Goal: Task Accomplishment & Management: Use online tool/utility

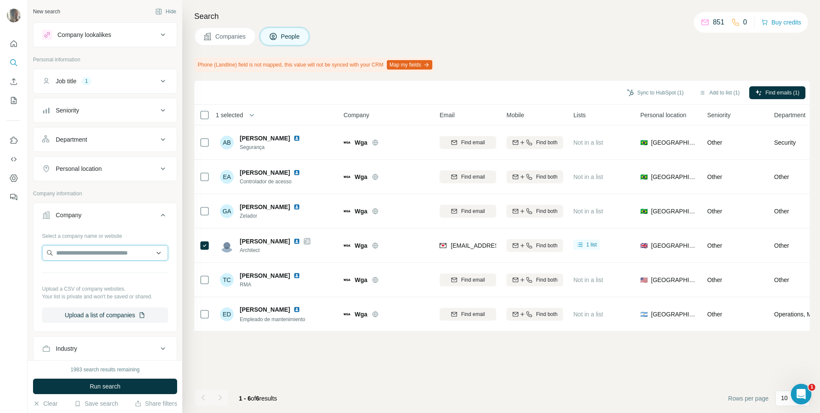
click at [67, 254] on input "text" at bounding box center [105, 252] width 126 height 15
paste input "**********"
type input "**********"
click at [94, 284] on p "The Commercial Interior Company Limited" at bounding box center [109, 276] width 91 height 17
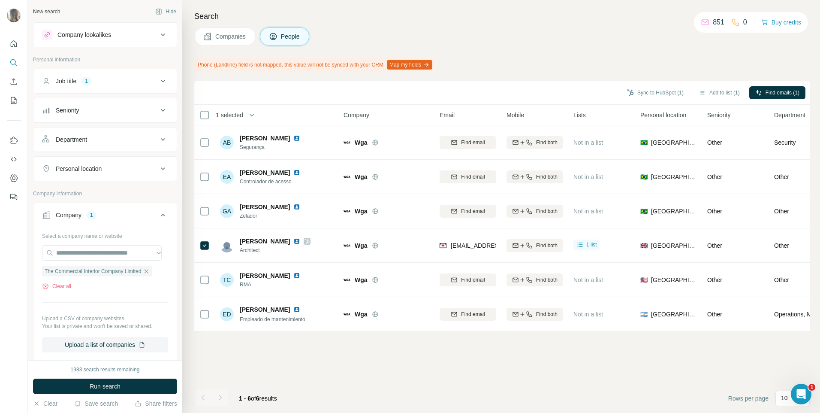
scroll to position [0, 0]
click at [92, 384] on span "Run search" at bounding box center [105, 386] width 31 height 9
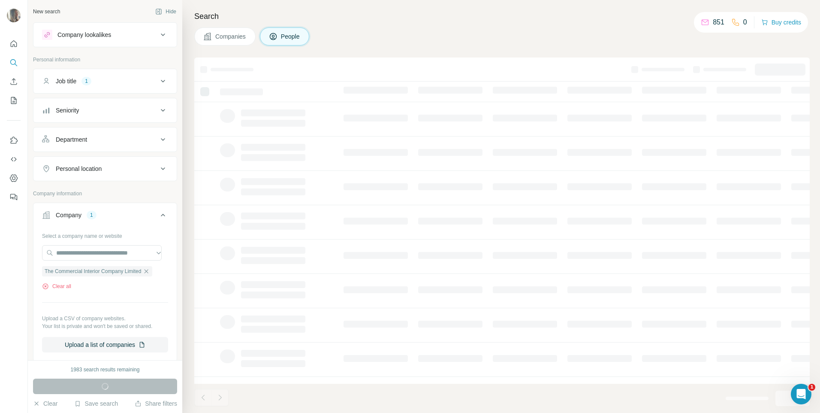
click at [222, 32] on button "Companies" at bounding box center [224, 36] width 61 height 18
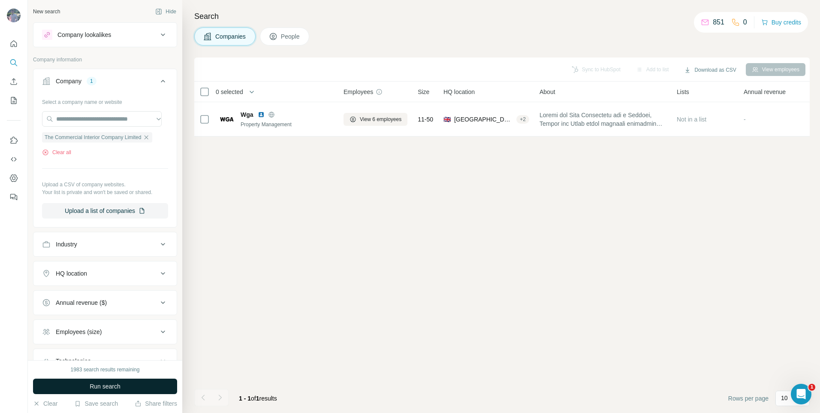
click at [123, 390] on button "Run search" at bounding box center [105, 385] width 144 height 15
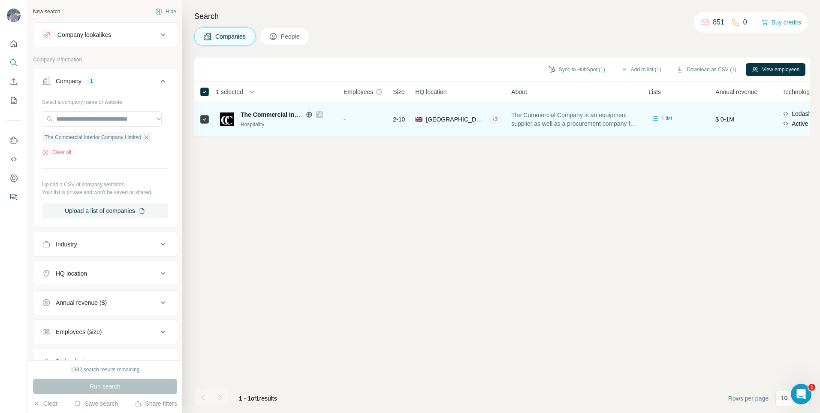
click at [600, 121] on span "The Commercial Company is an equipment supplier as well as a procurement compan…" at bounding box center [575, 119] width 127 height 17
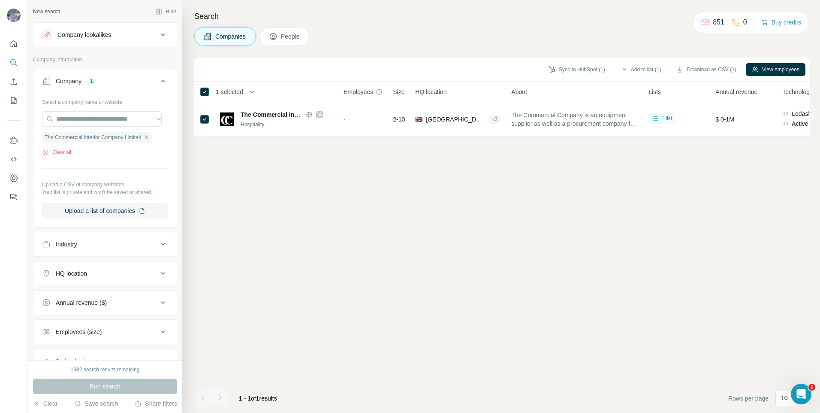
scroll to position [0, 88]
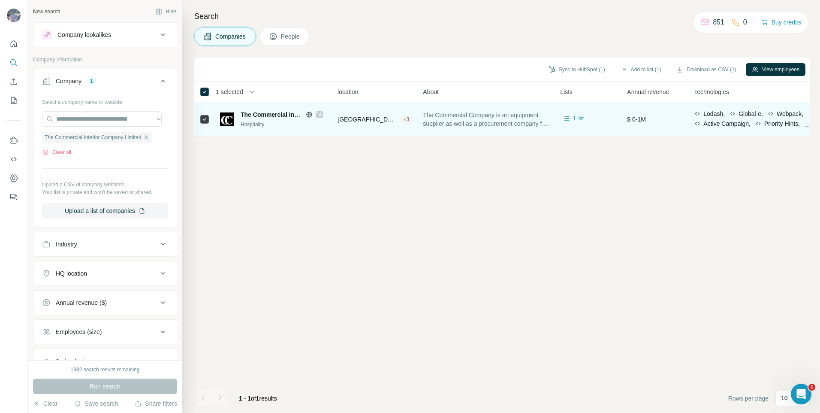
click at [492, 124] on span "The Commercial Company is an equipment supplier as well as a procurement compan…" at bounding box center [486, 119] width 127 height 17
drag, startPoint x: 492, startPoint y: 124, endPoint x: 495, endPoint y: 115, distance: 8.7
click at [492, 124] on span "The Commercial Company is an equipment supplier as well as a procurement compan…" at bounding box center [486, 119] width 127 height 17
click at [493, 117] on span "The Commercial Company is an equipment supplier as well as a procurement compan…" at bounding box center [486, 119] width 127 height 17
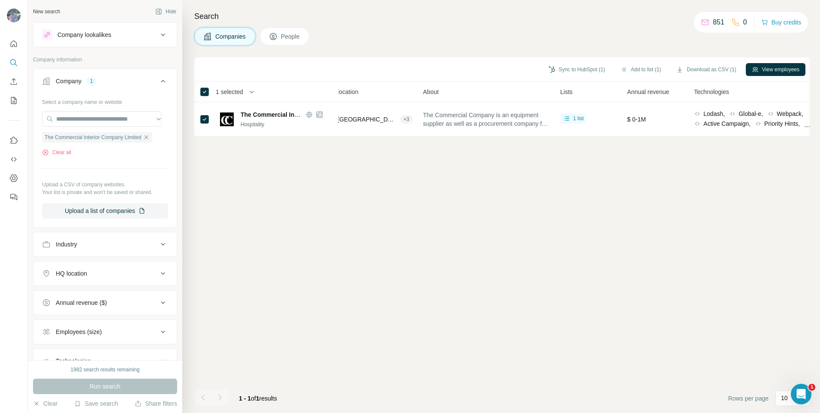
drag, startPoint x: 495, startPoint y: 115, endPoint x: 551, endPoint y: 85, distance: 64.5
click at [551, 85] on th "About" at bounding box center [486, 92] width 137 height 21
drag, startPoint x: 495, startPoint y: 136, endPoint x: 545, endPoint y: 139, distance: 50.3
click at [545, 136] on div "1 selected Companies Employees Size HQ location About Lists Annual revenue Tech…" at bounding box center [502, 109] width 616 height 55
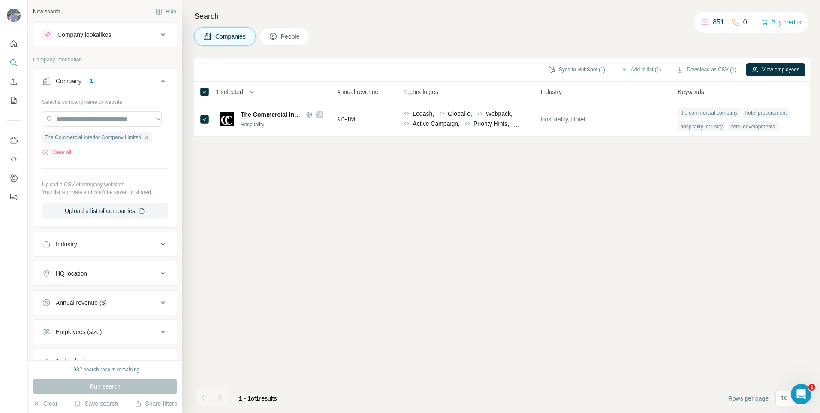
scroll to position [0, 0]
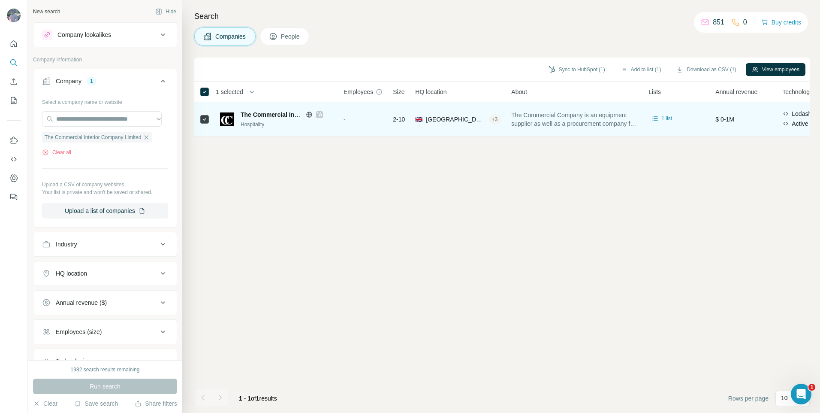
click at [264, 113] on span "The Commercial Interior Company Limited" at bounding box center [301, 114] width 121 height 7
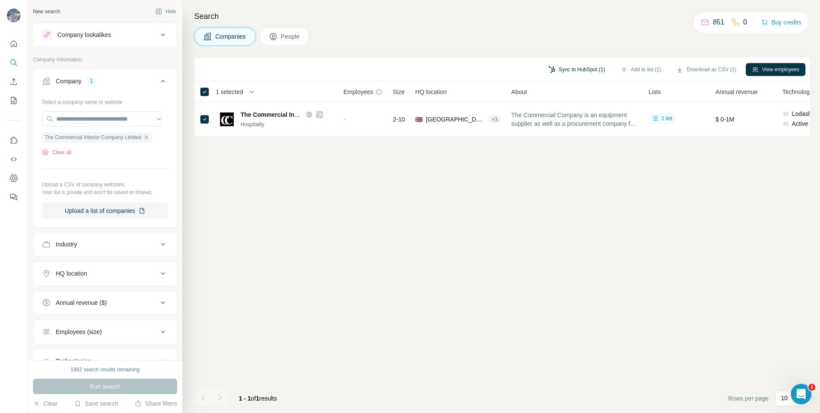
click at [602, 67] on button "Sync to HubSpot (1)" at bounding box center [577, 69] width 69 height 13
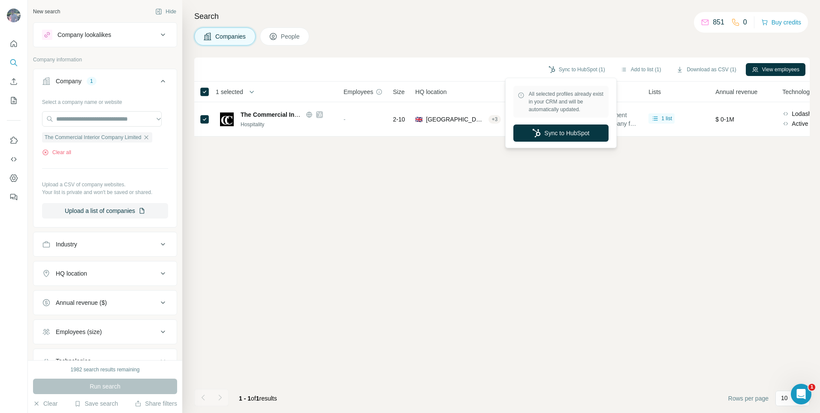
click at [661, 182] on div "Sync to HubSpot (1) Add to list (1) Download as CSV (1) View employees 1 select…" at bounding box center [502, 235] width 616 height 355
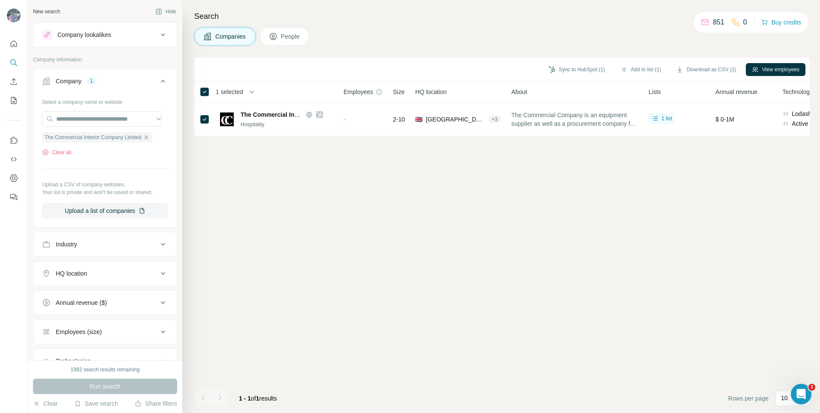
click at [576, 61] on div "Sync to HubSpot (1) Add to list (1) Download as CSV (1) View employees" at bounding box center [502, 70] width 616 height 24
drag, startPoint x: 581, startPoint y: 69, endPoint x: 584, endPoint y: 75, distance: 6.8
click at [581, 69] on button "Sync to HubSpot (1)" at bounding box center [577, 69] width 69 height 13
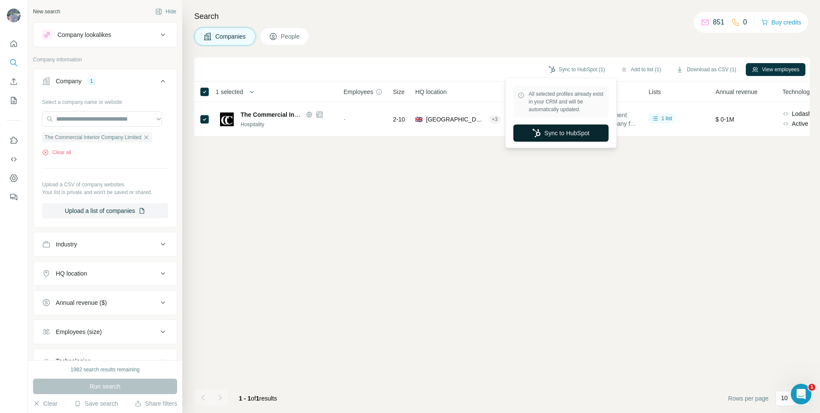
click at [599, 136] on button "Sync to HubSpot" at bounding box center [561, 132] width 95 height 17
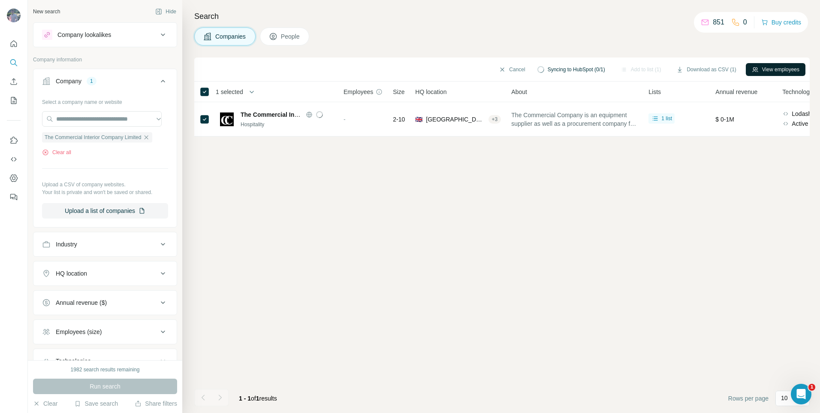
click at [776, 67] on button "View employees" at bounding box center [776, 69] width 60 height 13
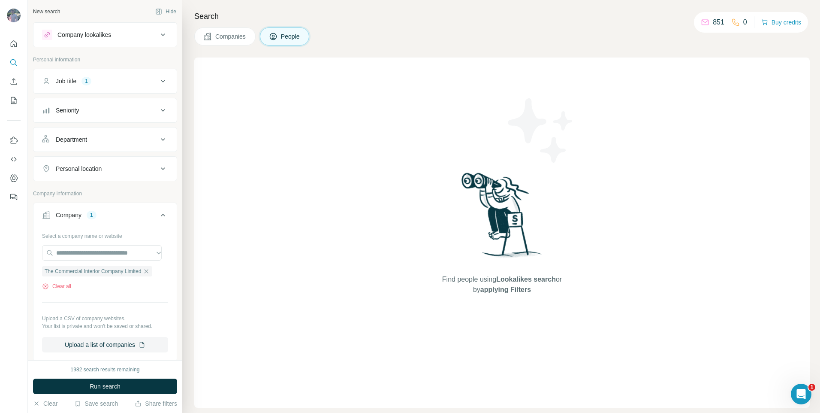
click at [230, 32] on span "Companies" at bounding box center [230, 36] width 31 height 9
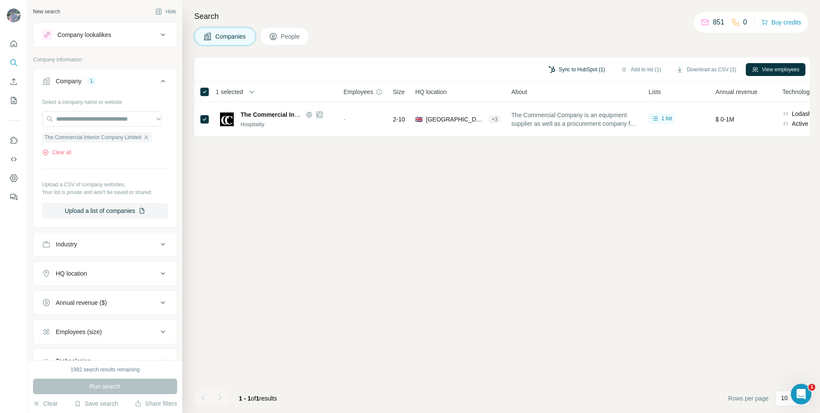
click at [575, 64] on button "Sync to HubSpot (1)" at bounding box center [577, 69] width 69 height 13
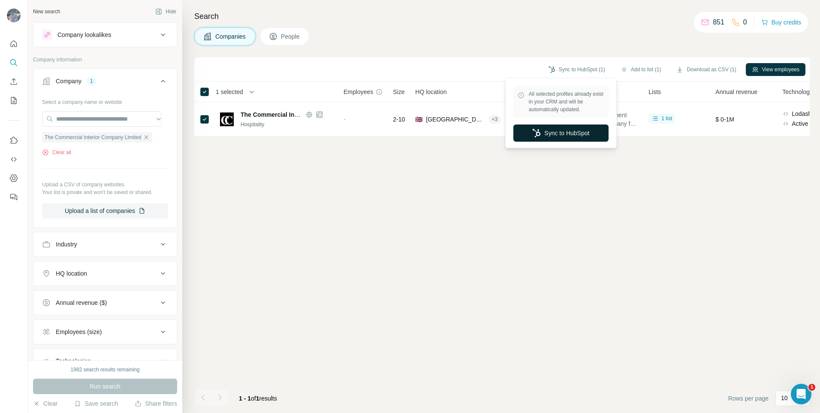
click at [560, 131] on button "Sync to HubSpot" at bounding box center [561, 132] width 95 height 17
